Goal: Contribute content

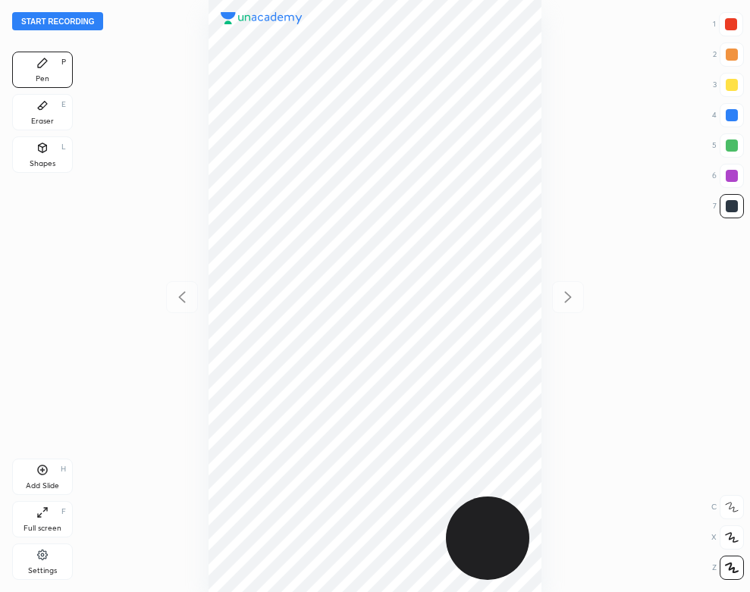
scroll to position [592, 508]
click at [94, 22] on button "Start recording" at bounding box center [57, 21] width 91 height 18
click at [30, 147] on div "Shapes L" at bounding box center [42, 155] width 61 height 36
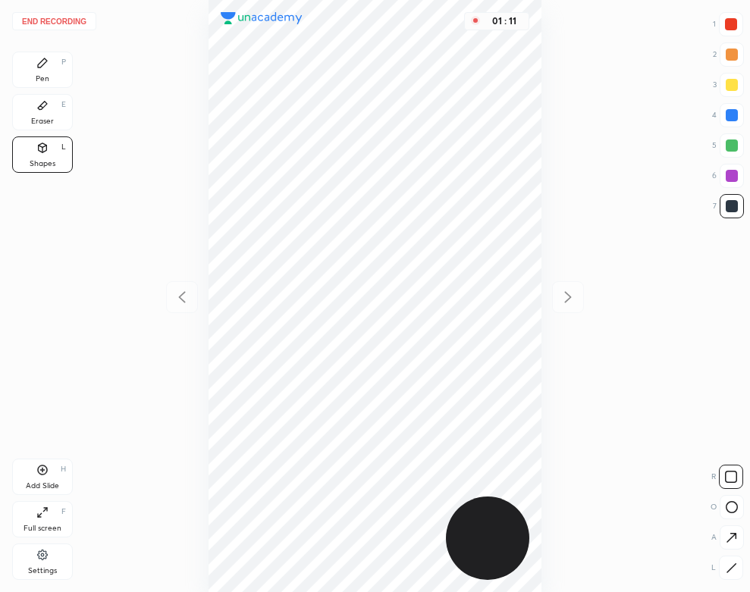
click at [50, 468] on div "Add Slide H" at bounding box center [42, 477] width 61 height 36
click at [46, 75] on div "Pen" at bounding box center [43, 79] width 14 height 8
click at [35, 155] on div "Shapes L" at bounding box center [42, 155] width 61 height 36
click at [52, 65] on div "Pen P" at bounding box center [42, 70] width 61 height 36
click at [36, 178] on div "Pen P Eraser E Shapes L" at bounding box center [42, 115] width 61 height 127
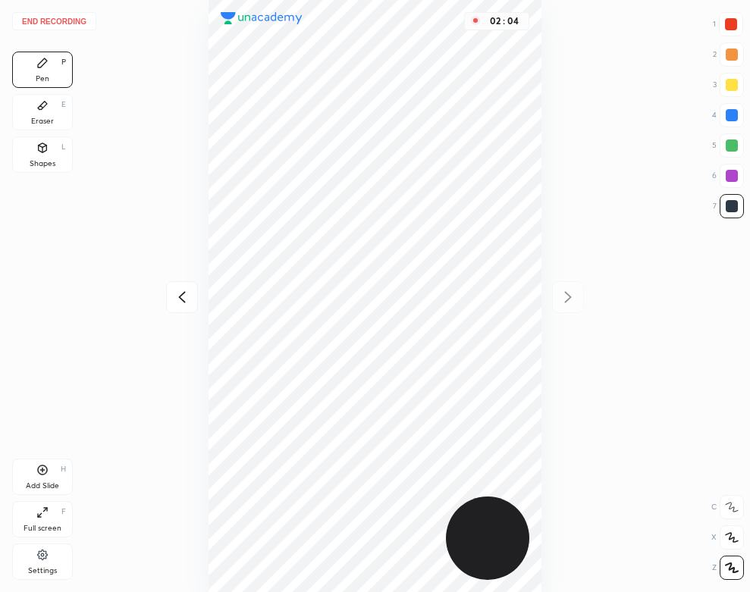
click at [42, 171] on div "Shapes L" at bounding box center [42, 155] width 61 height 36
click at [49, 71] on div "Pen P" at bounding box center [42, 70] width 61 height 36
click at [67, 19] on button "End recording" at bounding box center [54, 21] width 84 height 18
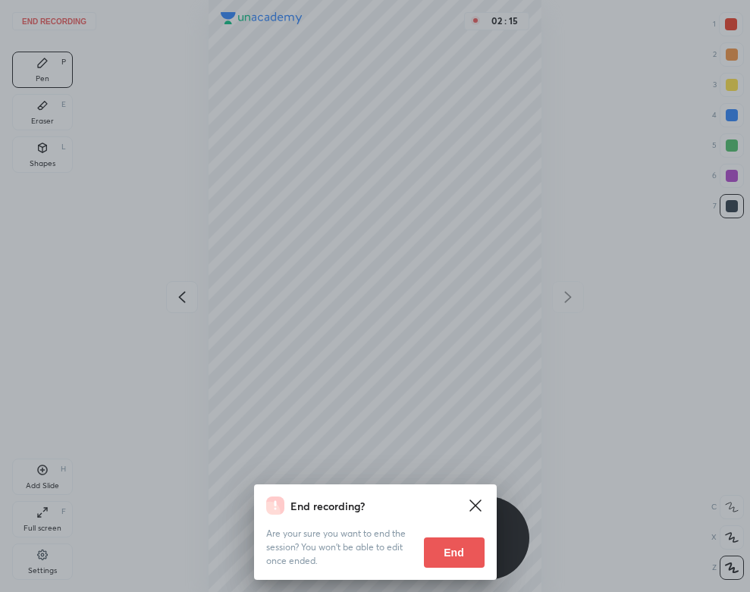
click at [456, 553] on button "End" at bounding box center [454, 553] width 61 height 30
